Goal: Task Accomplishment & Management: Manage account settings

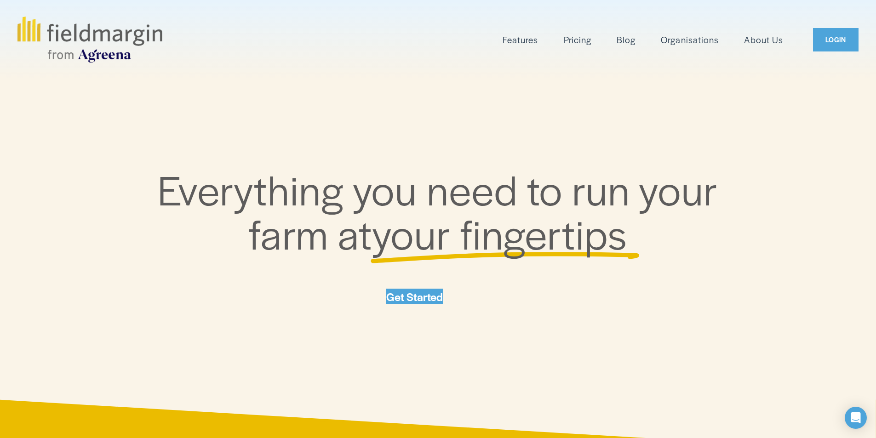
drag, startPoint x: 0, startPoint y: 0, endPoint x: 701, endPoint y: 82, distance: 705.5
click at [701, 82] on div "Everything you need to run your farm at your fingertips Get Started" at bounding box center [438, 240] width 876 height 321
click at [685, 97] on div "Everything you need to run your farm at your fingertips Get Started" at bounding box center [438, 240] width 876 height 321
click at [821, 35] on link "LOGIN" at bounding box center [836, 39] width 46 height 23
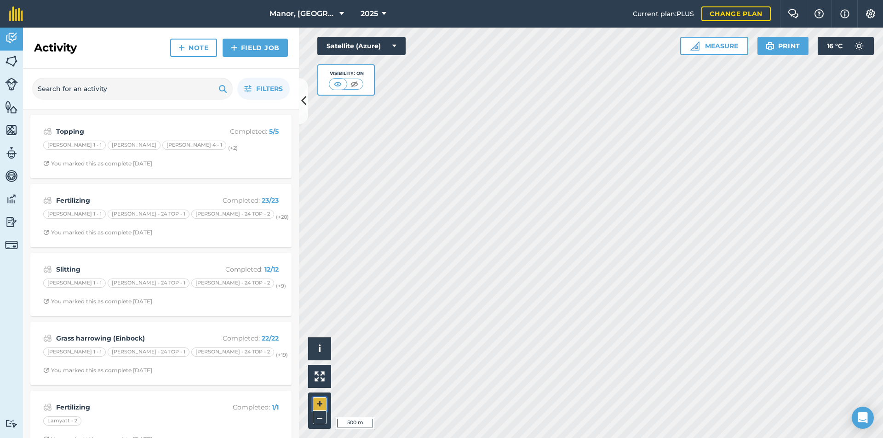
click at [321, 400] on button "+" at bounding box center [320, 404] width 14 height 14
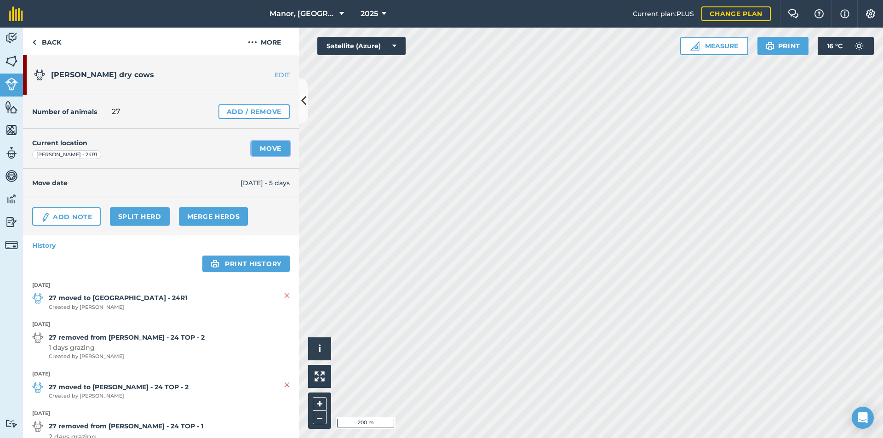
click at [259, 149] on link "Move" at bounding box center [271, 148] width 38 height 15
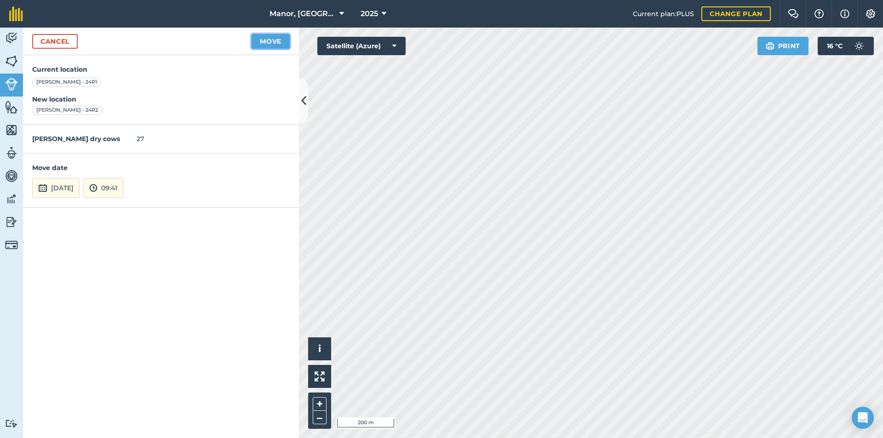
click at [267, 40] on button "Move" at bounding box center [271, 41] width 38 height 15
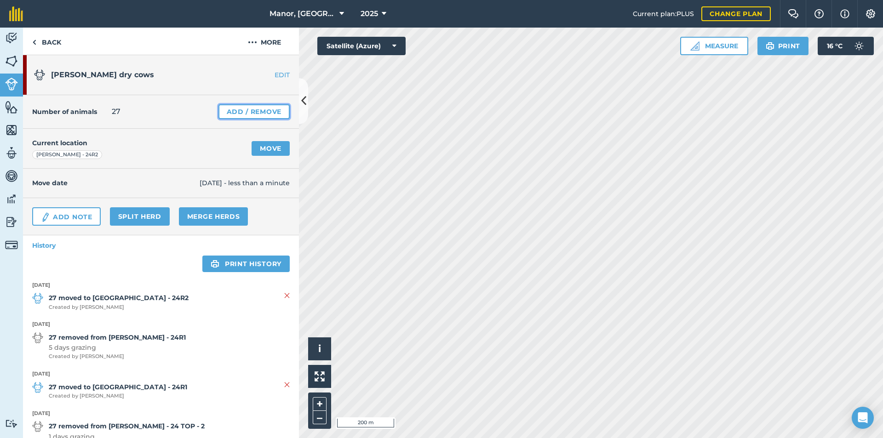
click at [245, 110] on link "Add / Remove" at bounding box center [253, 111] width 71 height 15
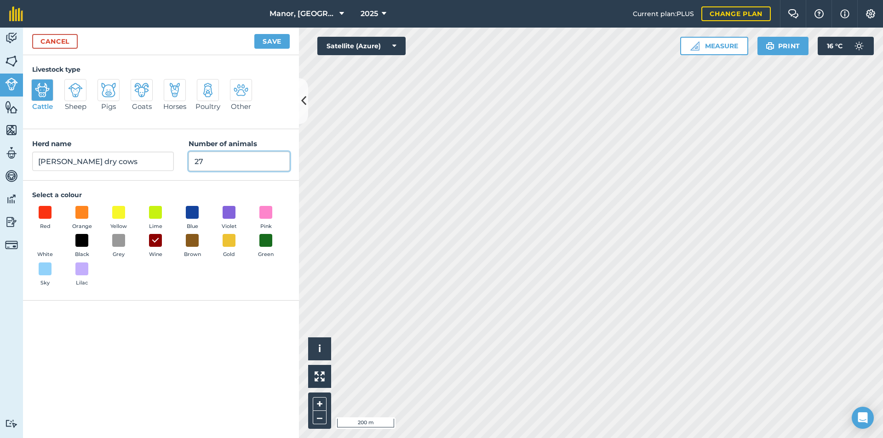
drag, startPoint x: 207, startPoint y: 159, endPoint x: 172, endPoint y: 151, distance: 35.8
click at [172, 151] on div "Herd name Milton dry cows Number of animals 27" at bounding box center [161, 154] width 276 height 51
type input "18"
click at [267, 40] on button "Save" at bounding box center [271, 41] width 35 height 15
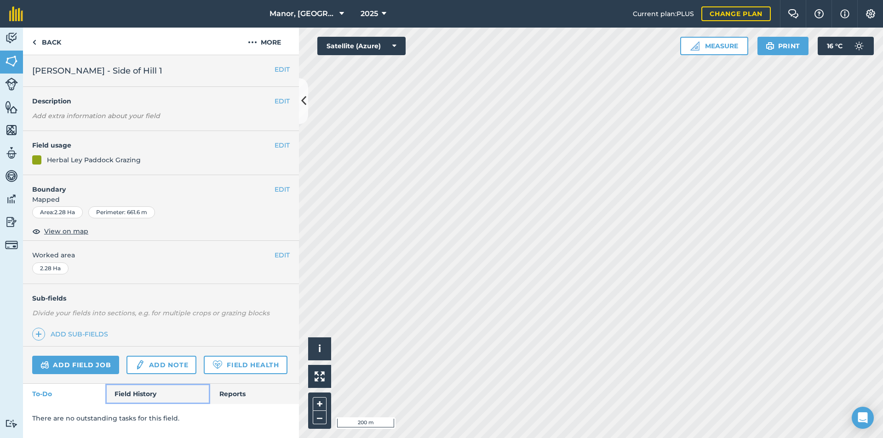
click at [145, 395] on link "Field History" at bounding box center [157, 394] width 104 height 20
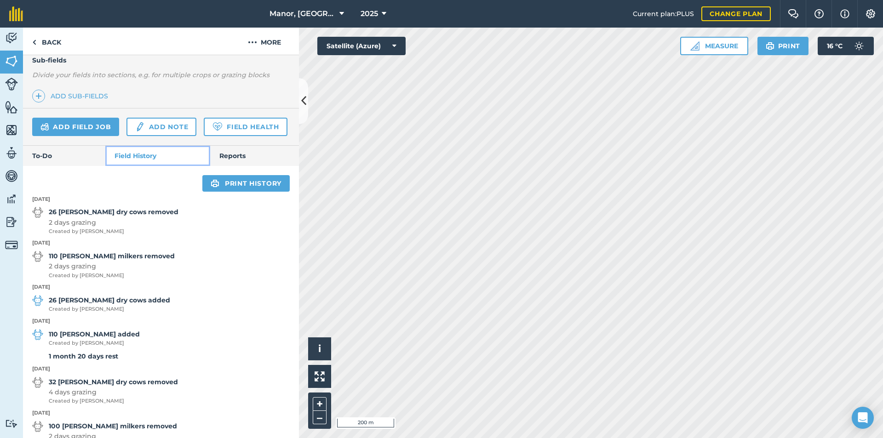
scroll to position [243, 0]
